Goal: Information Seeking & Learning: Understand process/instructions

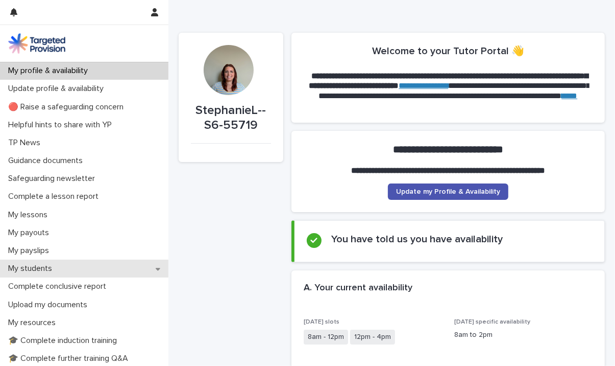
click at [44, 265] on p "My students" at bounding box center [32, 268] width 56 height 10
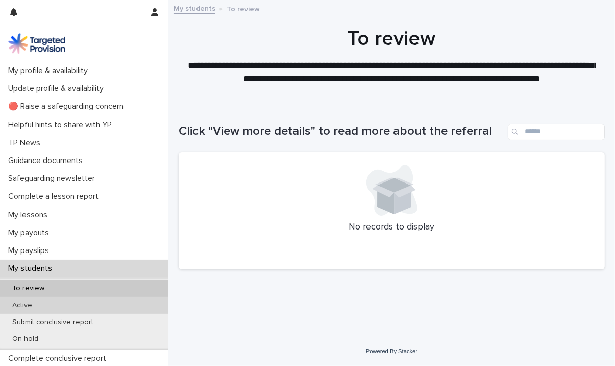
click at [82, 308] on div "Active" at bounding box center [84, 305] width 168 height 17
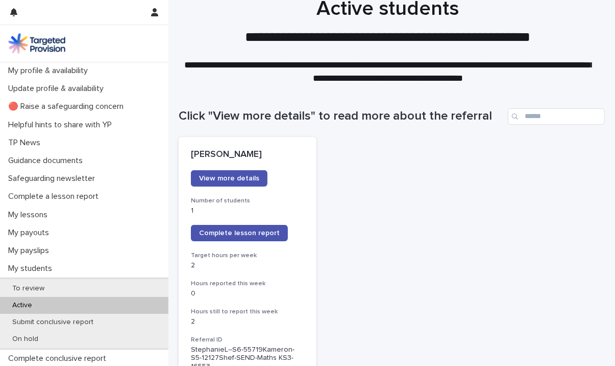
scroll to position [15, 0]
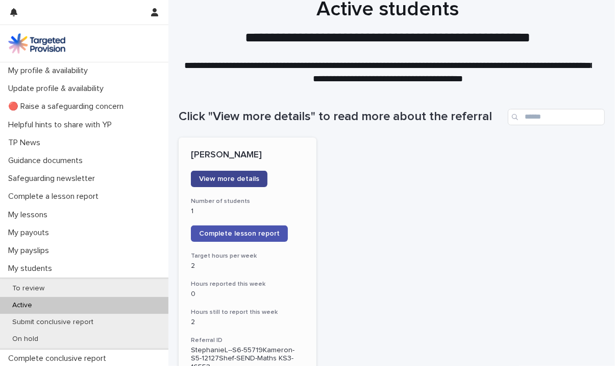
click at [233, 178] on span "View more details" at bounding box center [229, 178] width 60 height 7
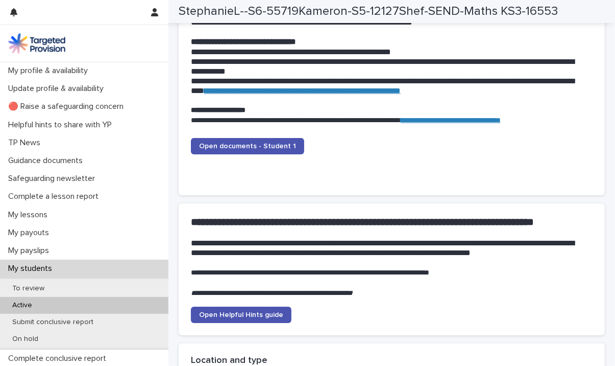
scroll to position [952, 0]
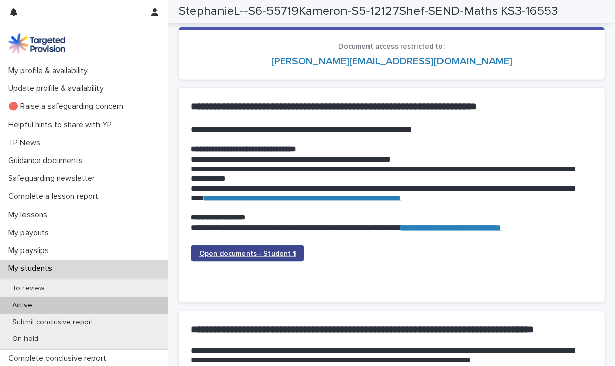
click at [246, 253] on span "Open documents - Student 1" at bounding box center [247, 253] width 97 height 7
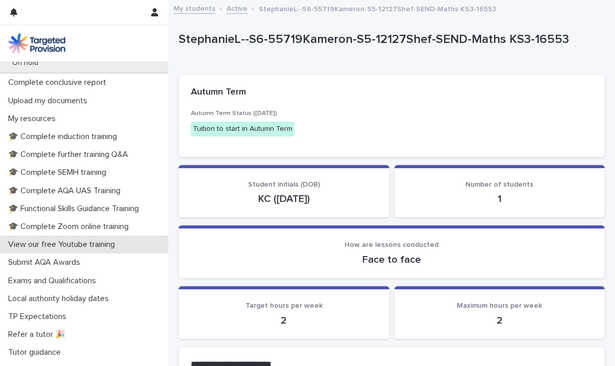
scroll to position [289, 0]
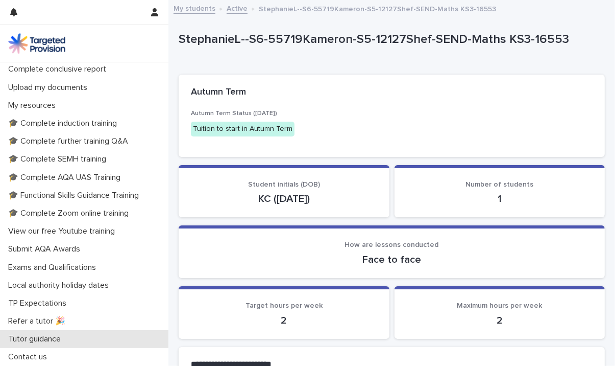
click at [65, 339] on p "Tutor guidance" at bounding box center [36, 339] width 65 height 10
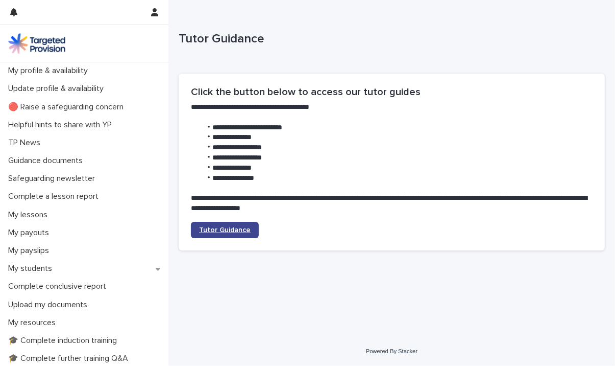
click at [215, 232] on span "Tutor Guidance" at bounding box center [225, 229] width 52 height 7
